Goal: Task Accomplishment & Management: Use online tool/utility

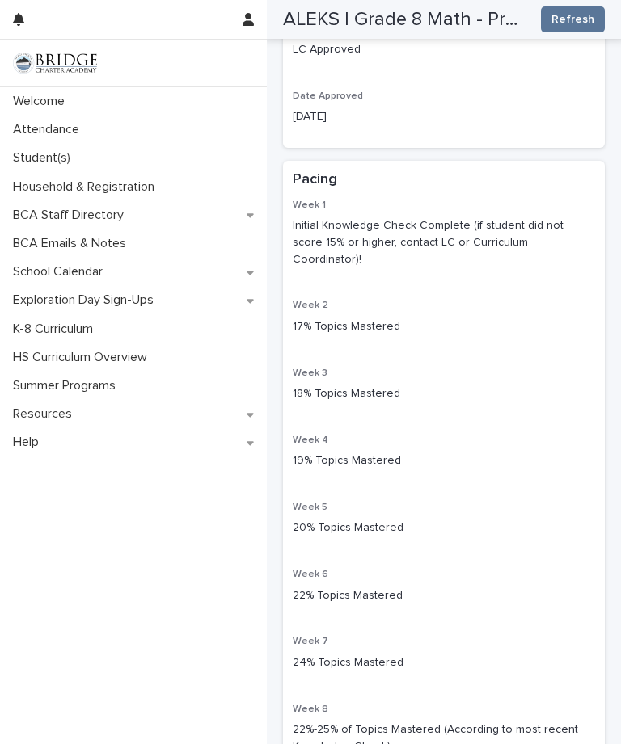
scroll to position [280, 0]
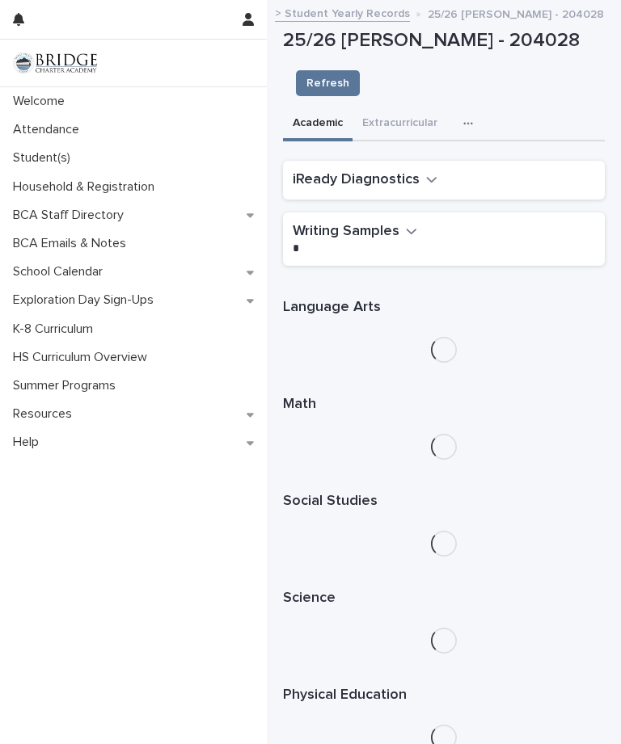
click at [68, 124] on p "Attendance" at bounding box center [49, 129] width 86 height 15
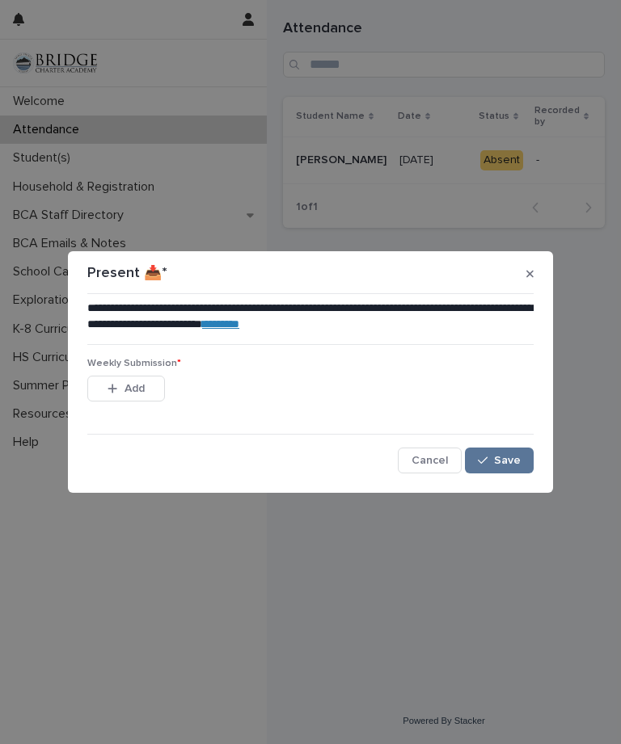
click at [124, 387] on span "Add" at bounding box center [134, 388] width 20 height 11
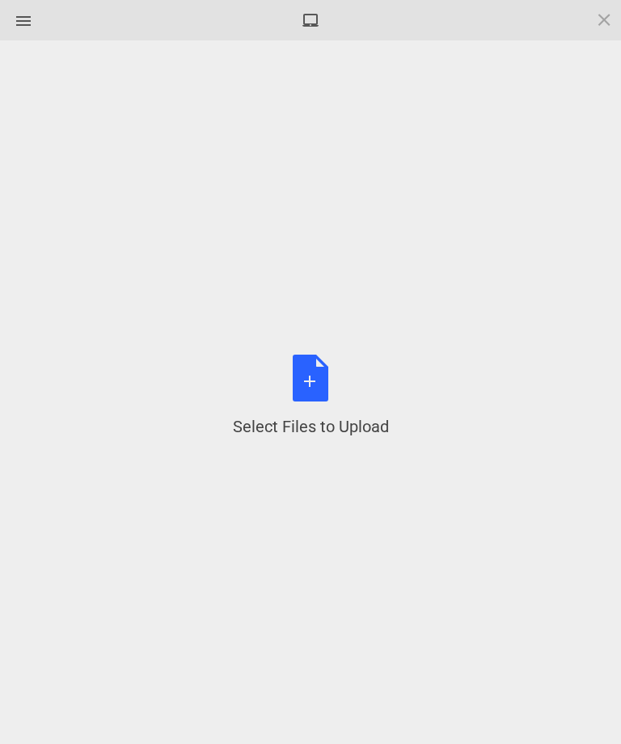
click at [305, 378] on div "Select Files to Upload or Drag and Drop, Copy and Paste Files" at bounding box center [311, 396] width 156 height 83
click at [314, 383] on div "Select Files to Upload or Drag and Drop, Copy and Paste Files" at bounding box center [311, 396] width 156 height 83
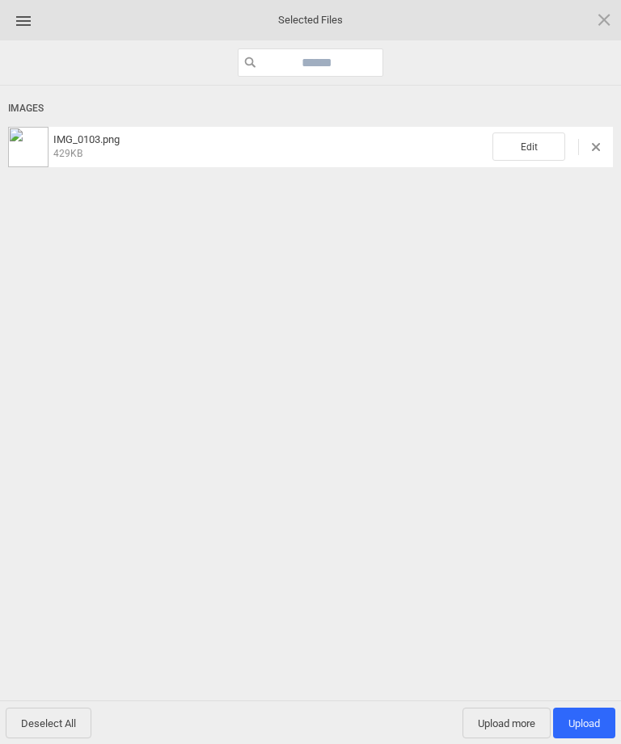
click at [584, 722] on span "Upload 1" at bounding box center [584, 724] width 32 height 12
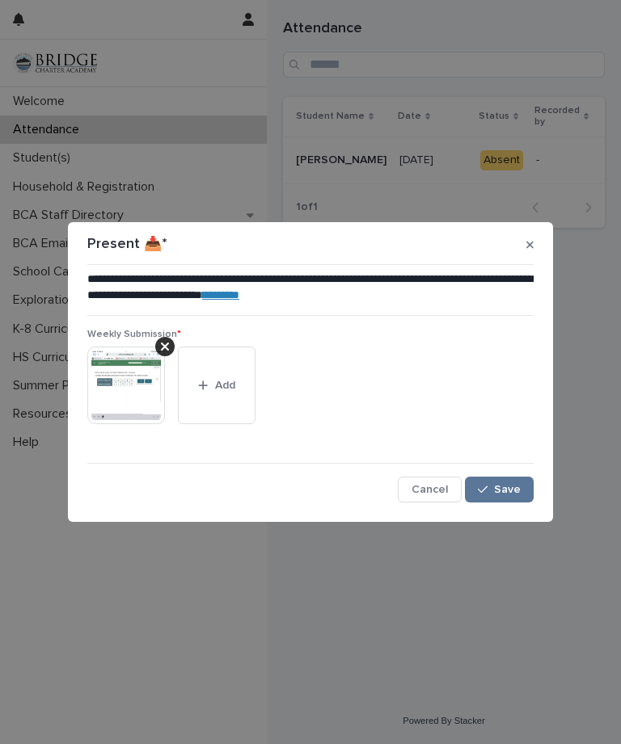
click at [504, 486] on span "Save" at bounding box center [507, 489] width 27 height 11
